Goal: Transaction & Acquisition: Purchase product/service

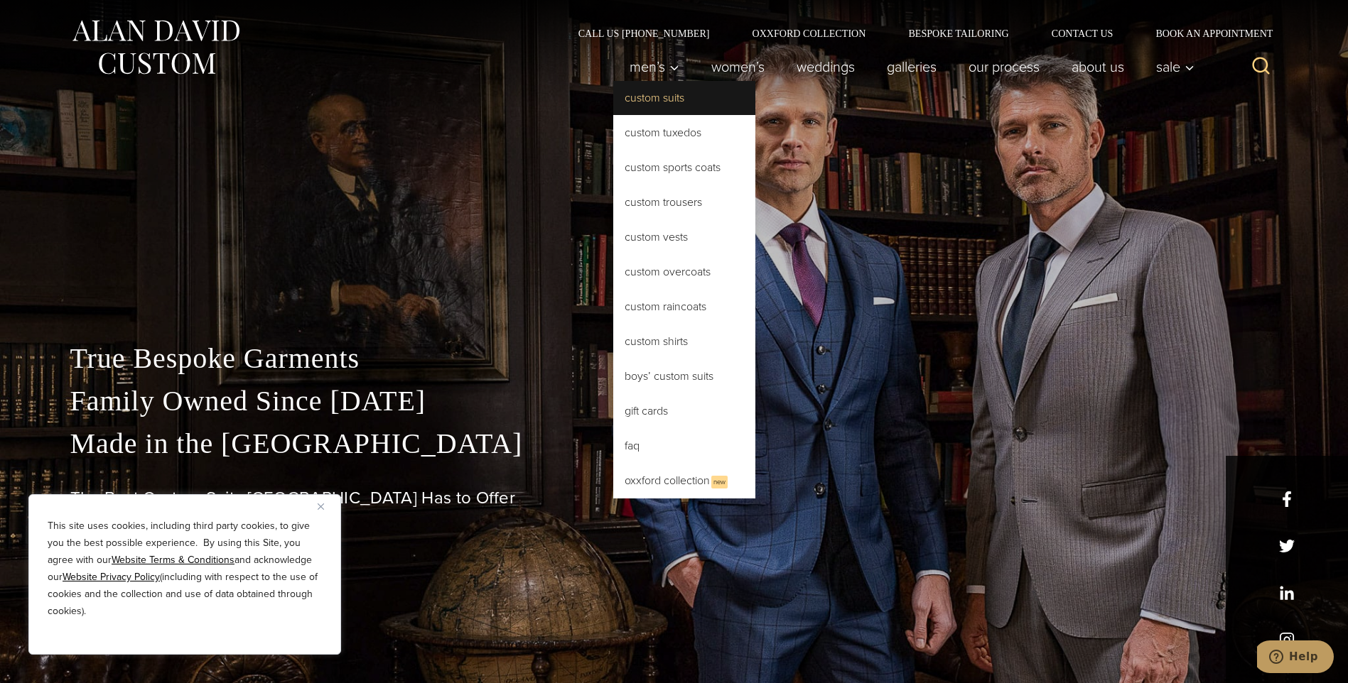
click at [668, 102] on link "Custom Suits" at bounding box center [684, 98] width 142 height 34
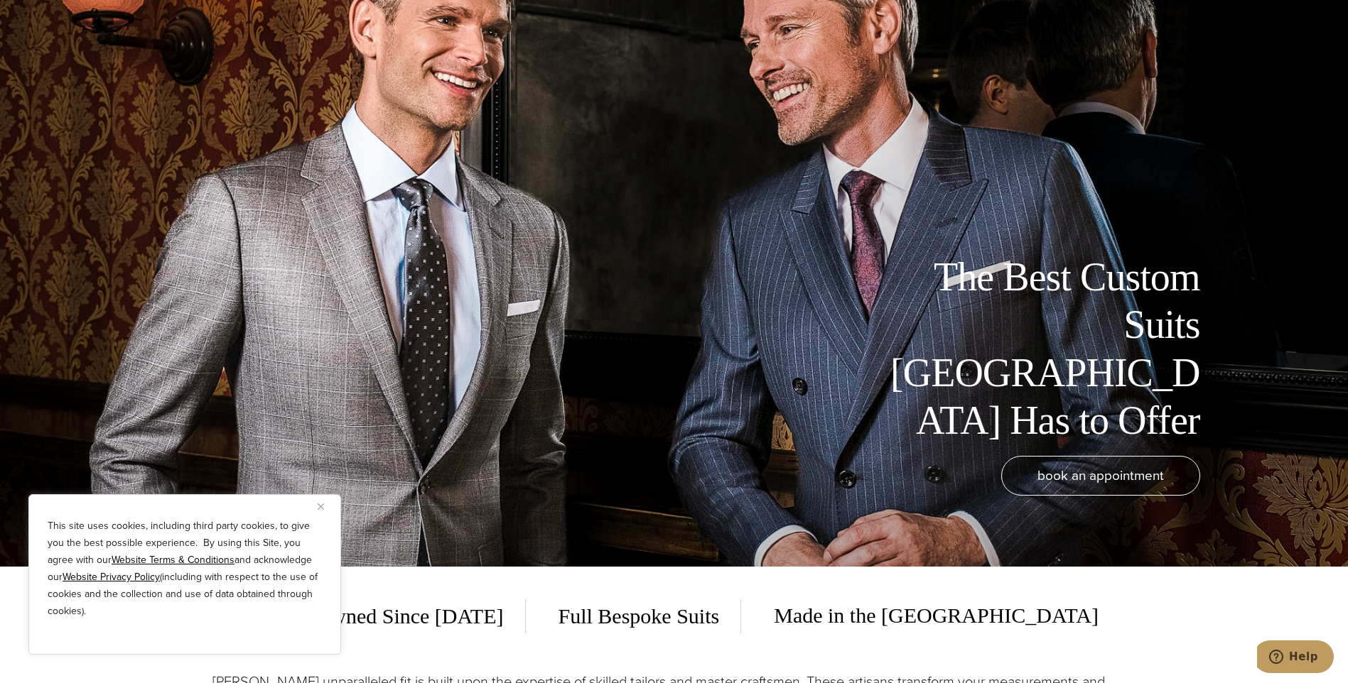
scroll to position [142, 0]
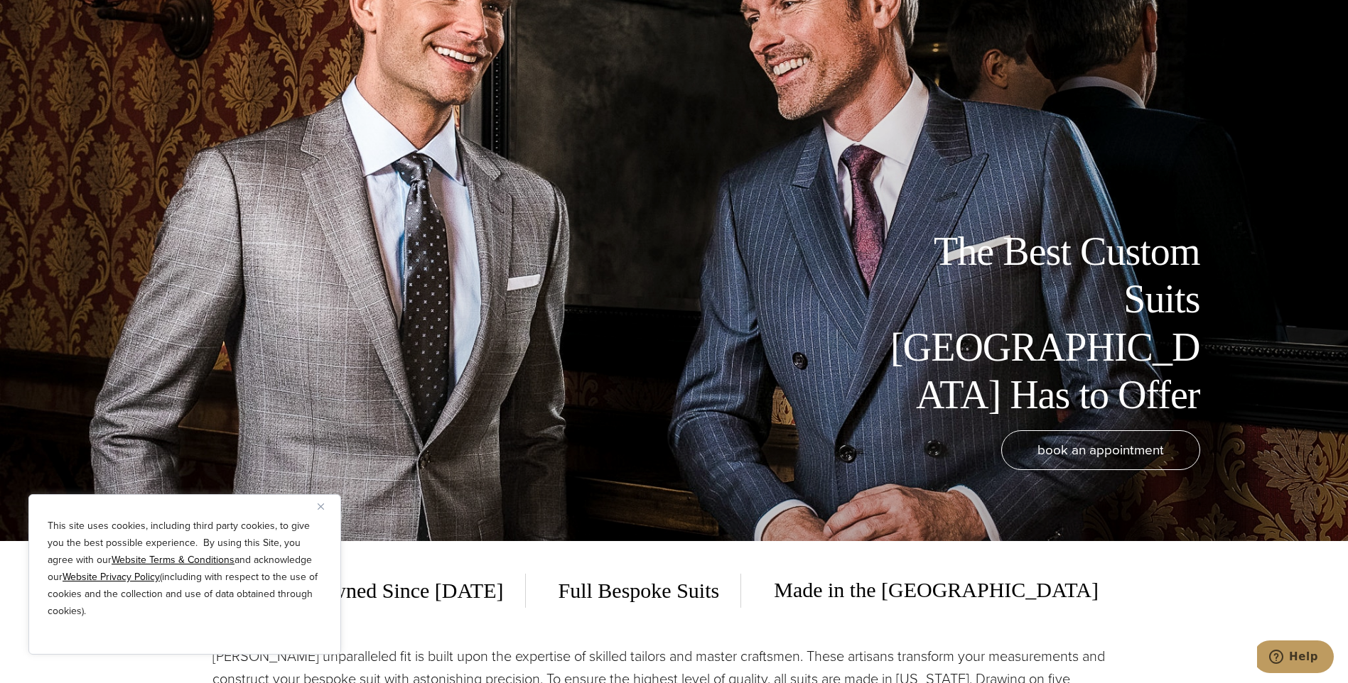
click at [323, 509] on img "Close" at bounding box center [321, 507] width 6 height 6
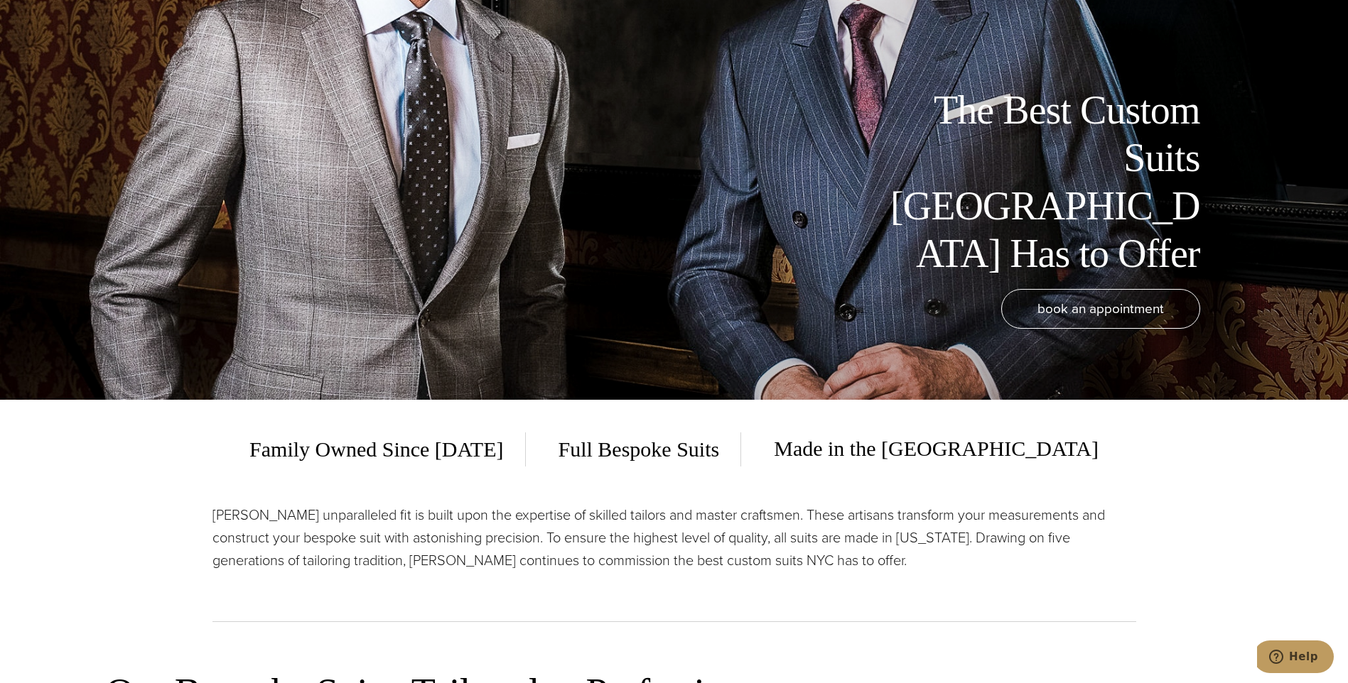
scroll to position [284, 0]
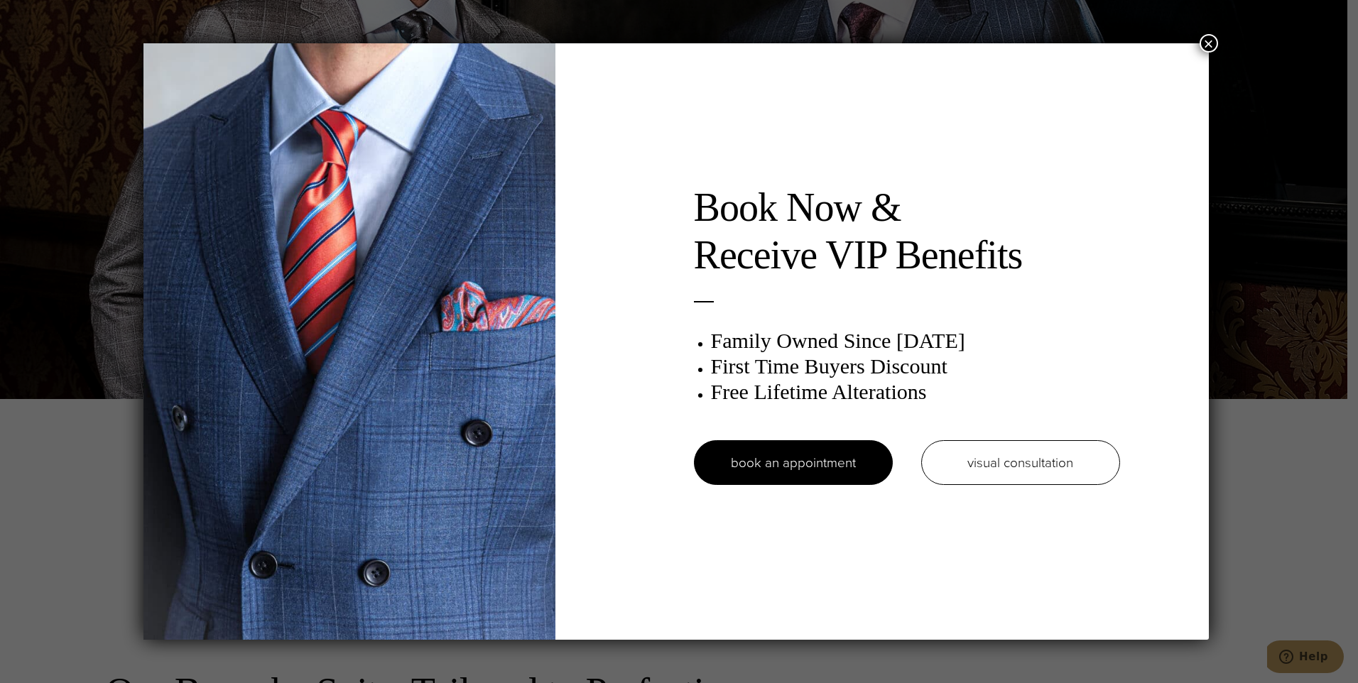
click at [1217, 43] on button "×" at bounding box center [1209, 43] width 18 height 18
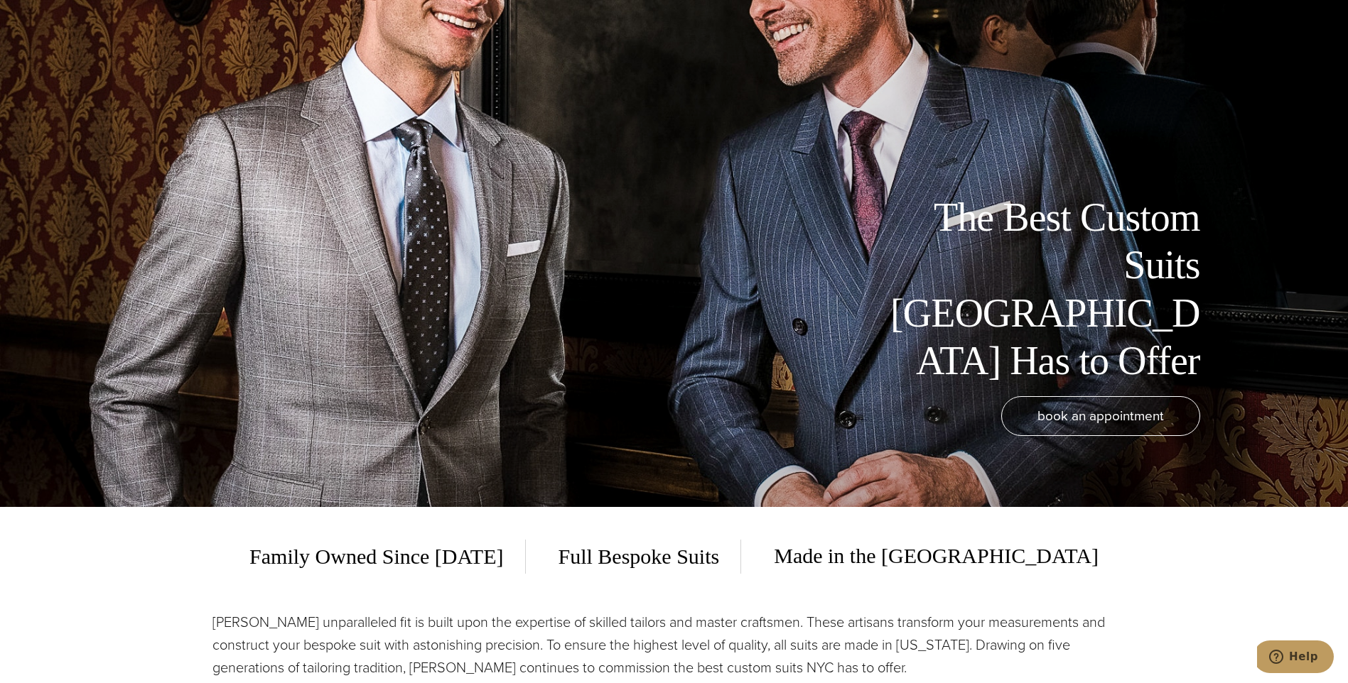
scroll to position [0, 0]
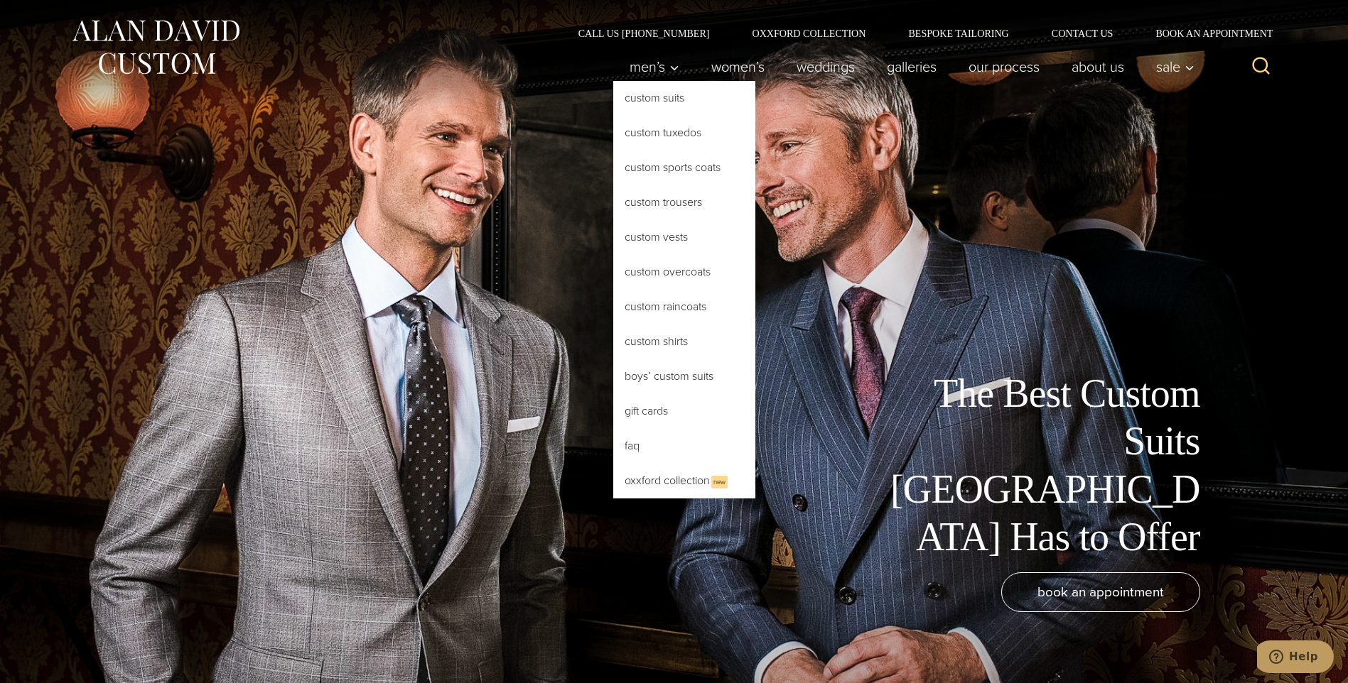
click at [672, 92] on link "Custom Suits" at bounding box center [684, 98] width 142 height 34
